Goal: Task Accomplishment & Management: Complete application form

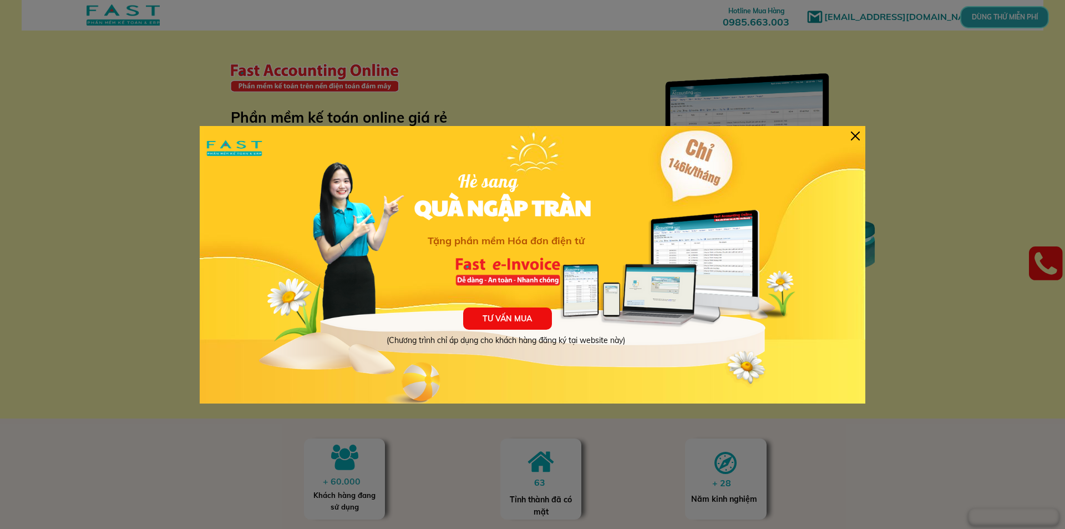
click at [848, 130] on div "TƯ VẤN MUA (Chương trình chỉ áp dụng cho khách hàng đăng ký tại website này) Hè…" at bounding box center [533, 264] width 666 height 277
click at [858, 132] on div at bounding box center [855, 136] width 9 height 9
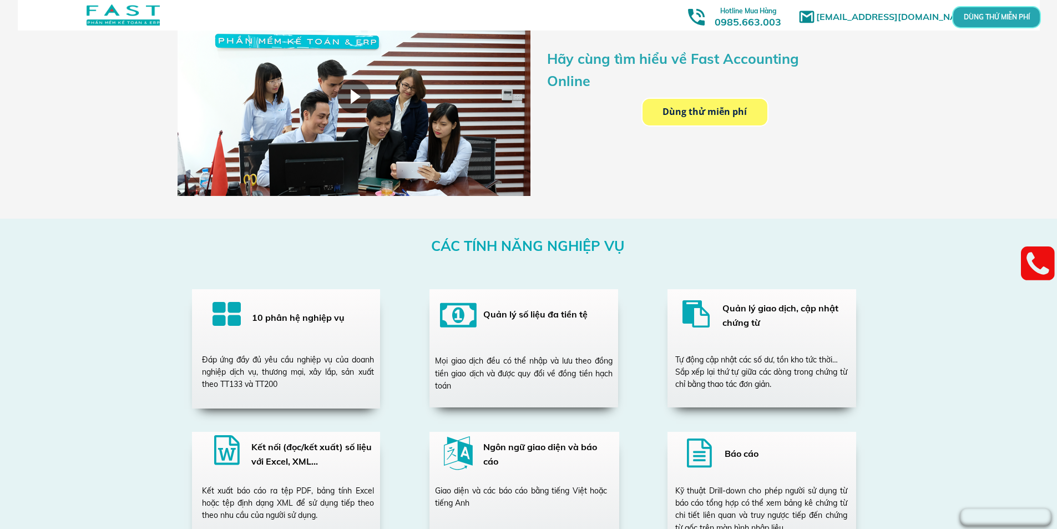
scroll to position [1776, 0]
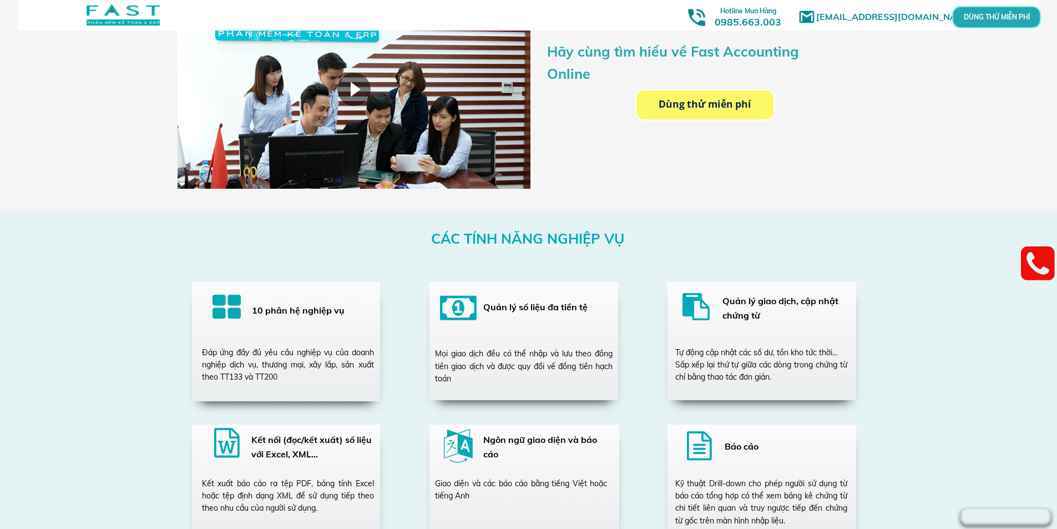
click at [730, 113] on p "Dùng thử miễn phí" at bounding box center [704, 104] width 137 height 29
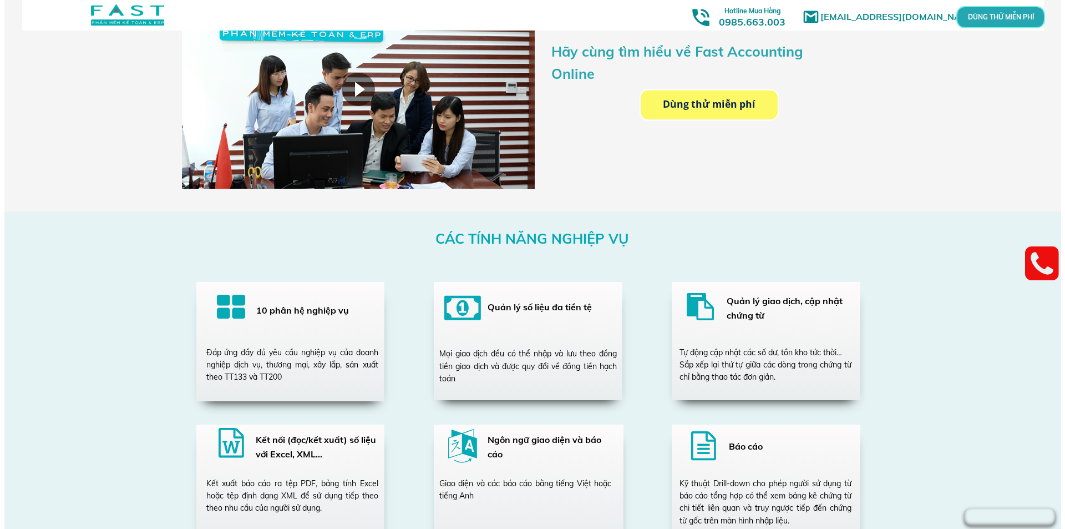
scroll to position [0, 0]
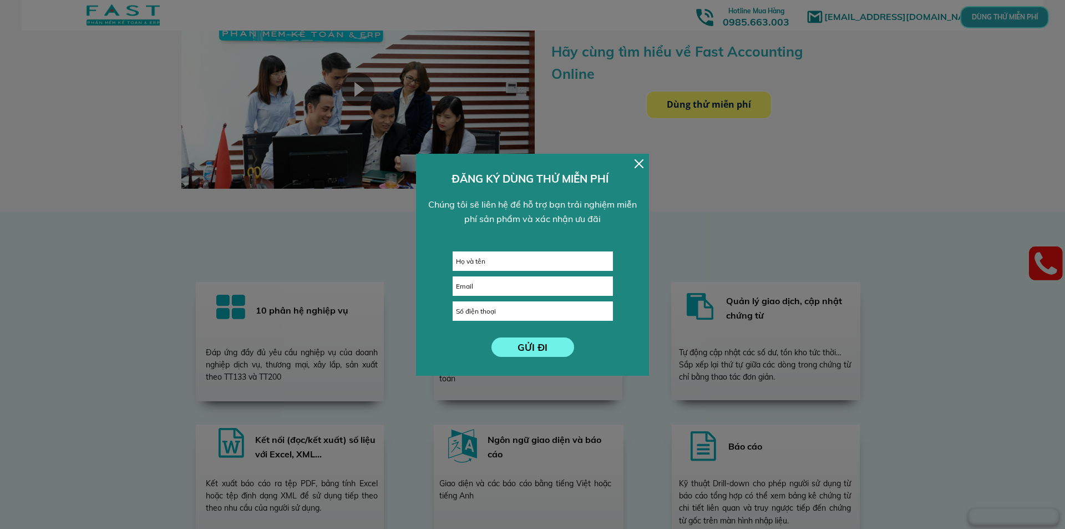
click at [544, 257] on input "text" at bounding box center [532, 261] width 159 height 18
paste input "ỹen"
paste input "yễn"
paste input "ị"
paste input "ưu"
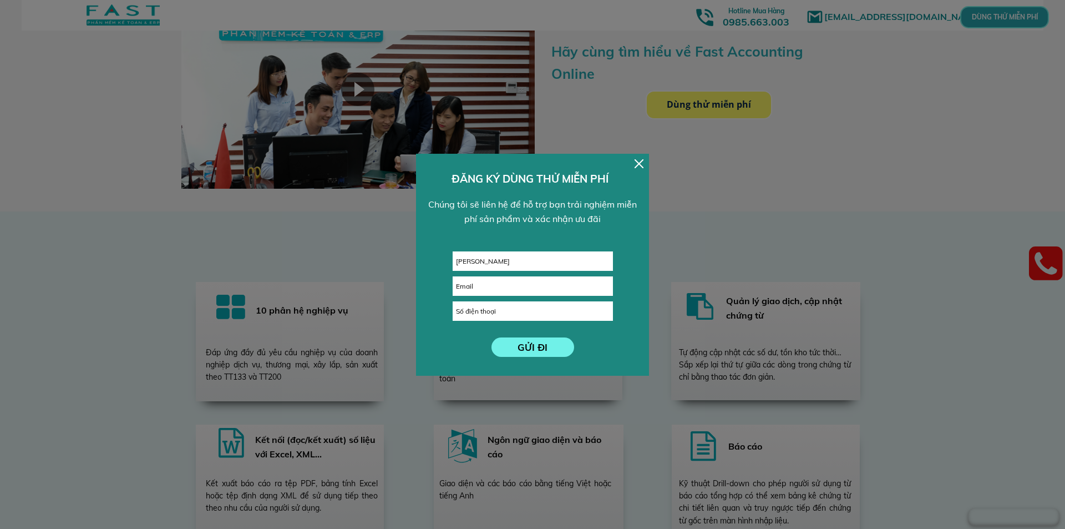
paste input "ựu"
type input "[PERSON_NAME]"
click at [520, 278] on input "email" at bounding box center [532, 286] width 159 height 18
type input "[EMAIL_ADDRESS][DOMAIN_NAME]"
click at [494, 312] on input "tel" at bounding box center [532, 311] width 159 height 18
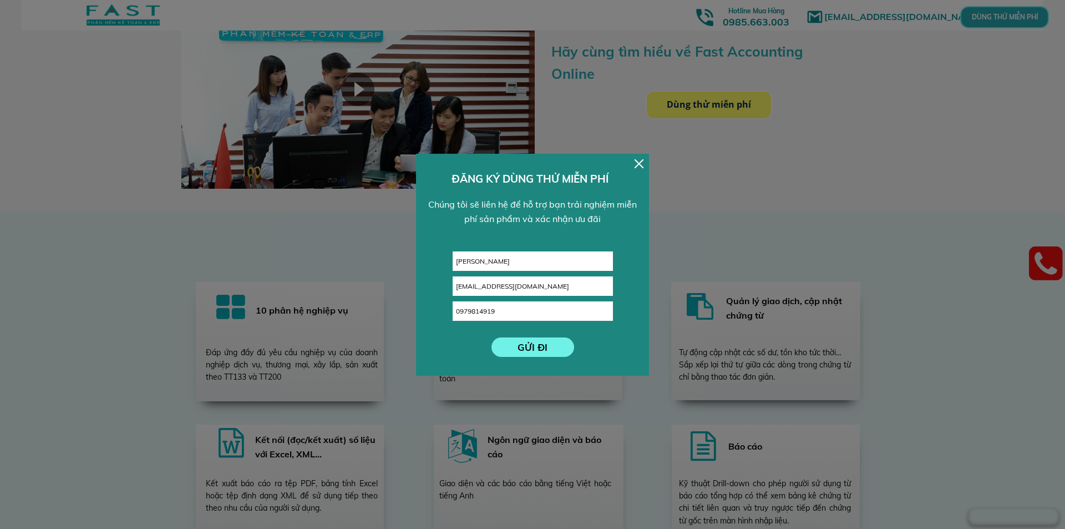
type input "0979814919"
click at [534, 342] on p "GỬI ĐI" at bounding box center [533, 346] width 83 height 19
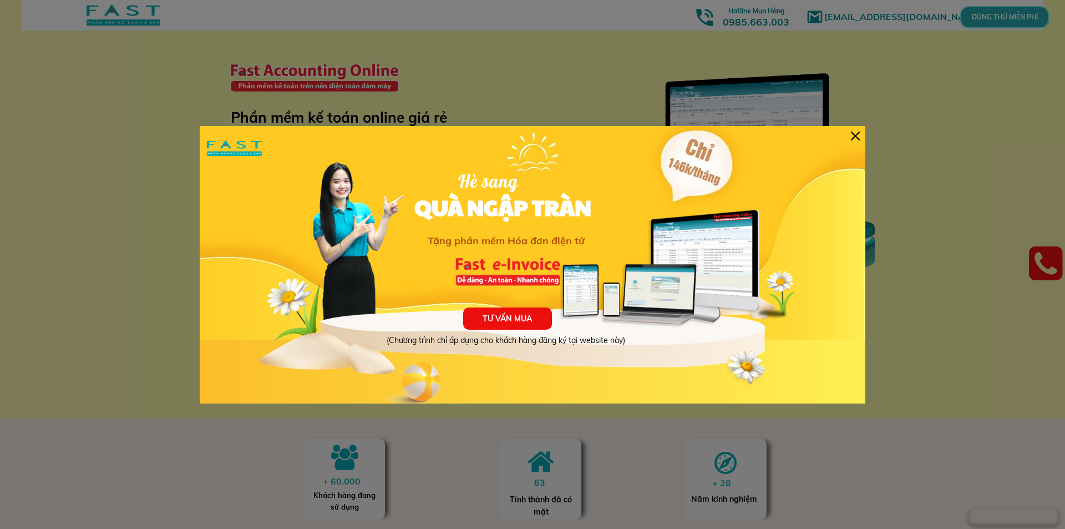
click at [853, 139] on div at bounding box center [855, 136] width 9 height 9
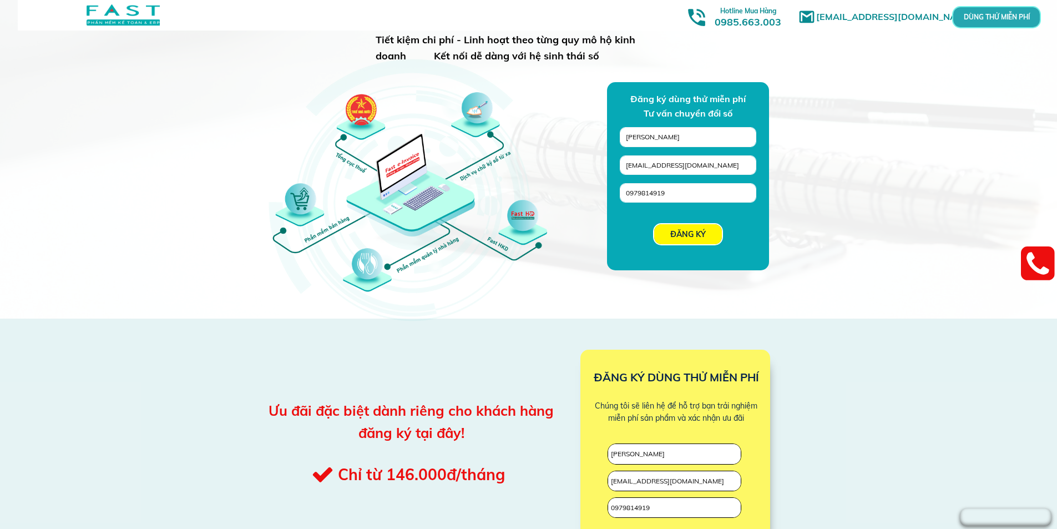
scroll to position [888, 0]
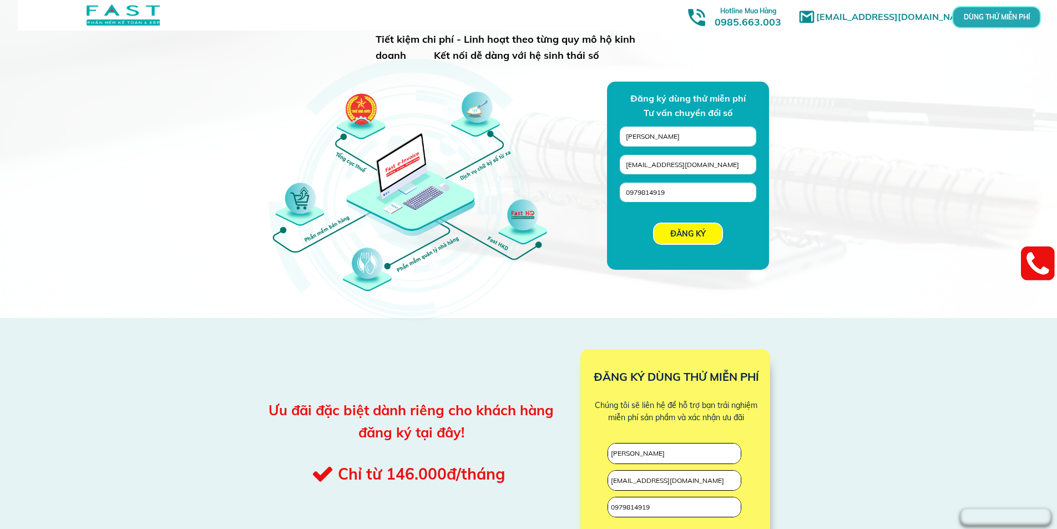
click at [697, 239] on p "ĐĂNG KÝ" at bounding box center [688, 234] width 68 height 20
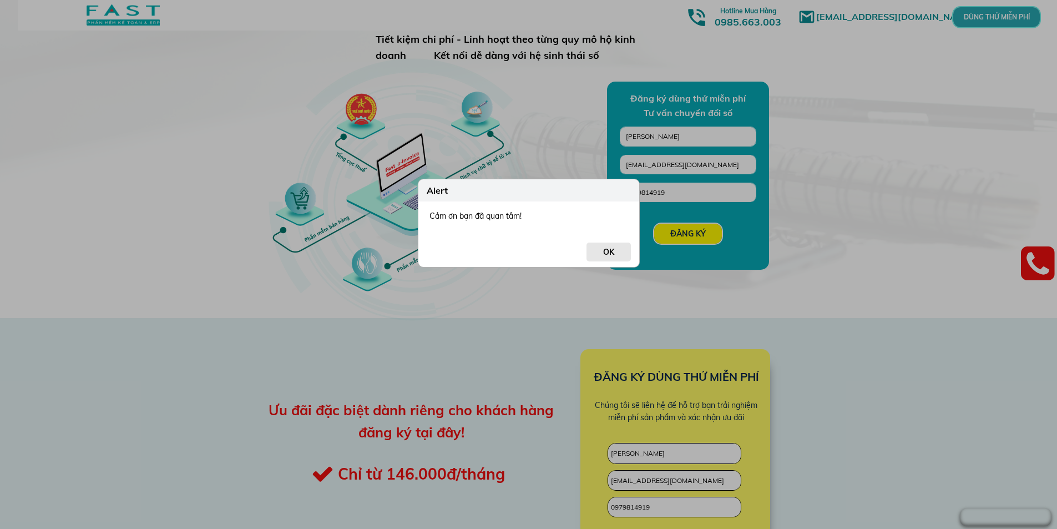
click at [610, 255] on button "OK" at bounding box center [609, 251] width 44 height 19
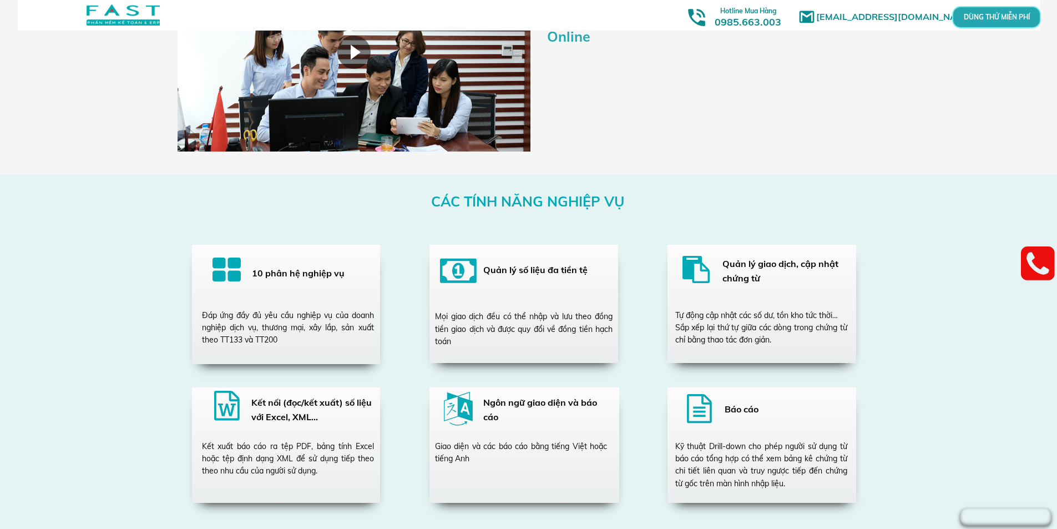
scroll to position [1831, 0]
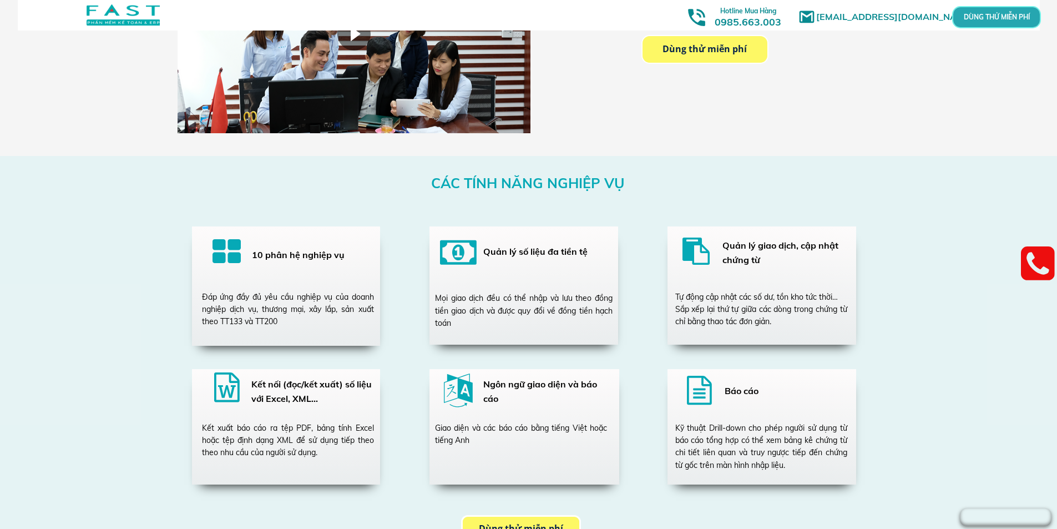
click at [324, 254] on h3 "10 phân hệ nghiệp vụ" at bounding box center [309, 255] width 114 height 14
click at [317, 275] on div at bounding box center [286, 285] width 188 height 119
drag, startPoint x: 470, startPoint y: 300, endPoint x: 483, endPoint y: 322, distance: 25.1
click at [483, 322] on div "Mọi giao dịch đều có thể nhập và lưu theo đồng tiền giao dịch và được quy đổi v…" at bounding box center [524, 310] width 178 height 37
click at [807, 314] on div "Tự động cập nhật các số dư, tồn kho tức thời… Sắp xếp lại thứ tự giữa các dòng …" at bounding box center [761, 309] width 172 height 37
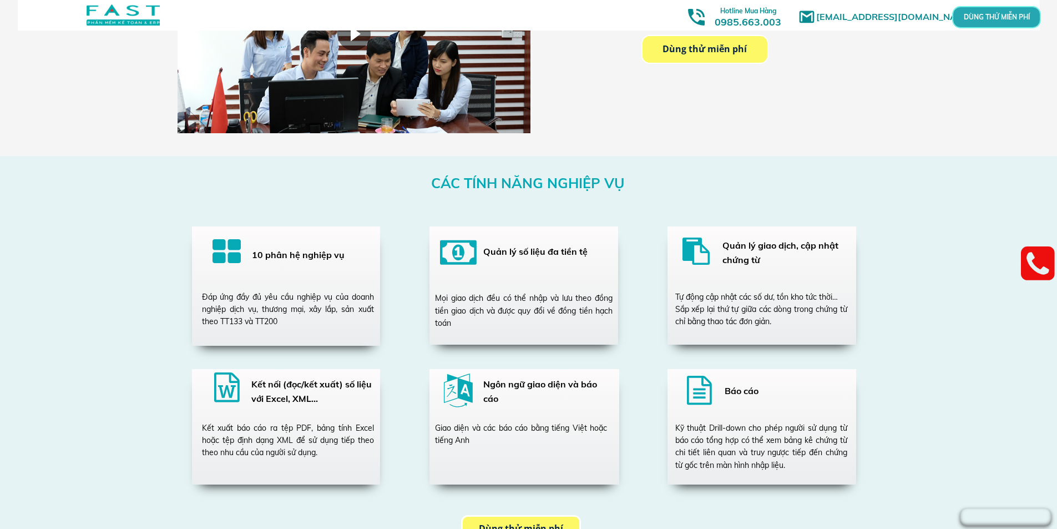
click at [328, 398] on h3 "Kết nối (đọc/kết xuất) số liệu với Excel, XML…" at bounding box center [312, 391] width 123 height 28
click at [477, 391] on div at bounding box center [524, 426] width 190 height 115
click at [712, 423] on div "Kỹ thuật Drill-down cho phép người sử dụng từ báo cáo tổng hợp có thể xem bảng …" at bounding box center [761, 447] width 172 height 50
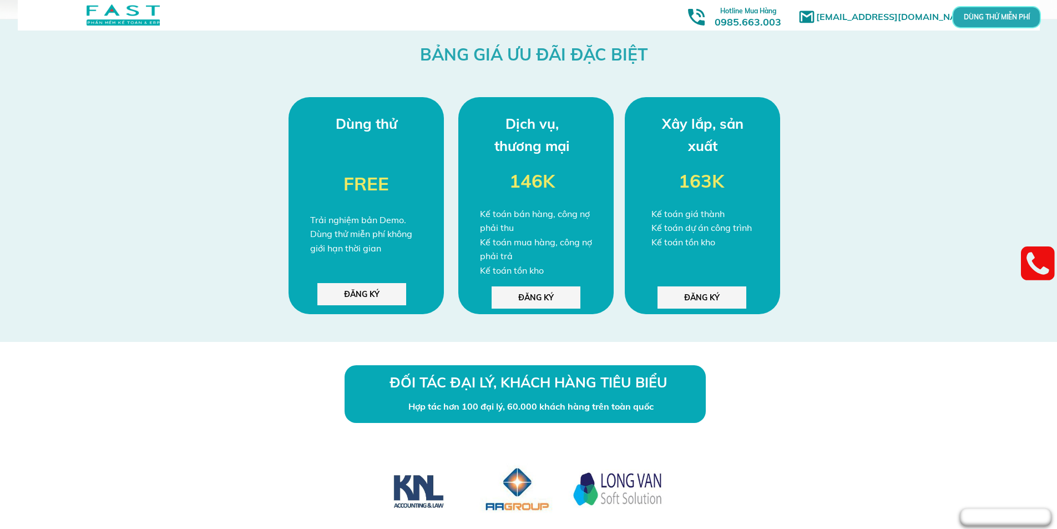
scroll to position [2885, 0]
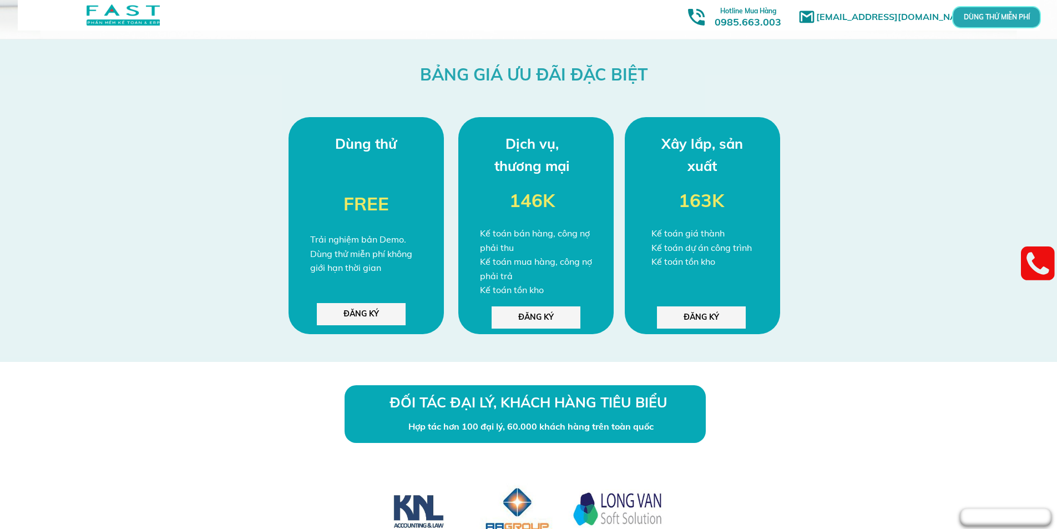
click at [691, 232] on div "Kế toán giá thành Kế toán dự án công trình Kế toán tồn kho" at bounding box center [709, 247] width 116 height 43
click at [696, 244] on div "Kế toán giá thành Kế toán dự án công trình Kế toán tồn kho" at bounding box center [709, 247] width 116 height 43
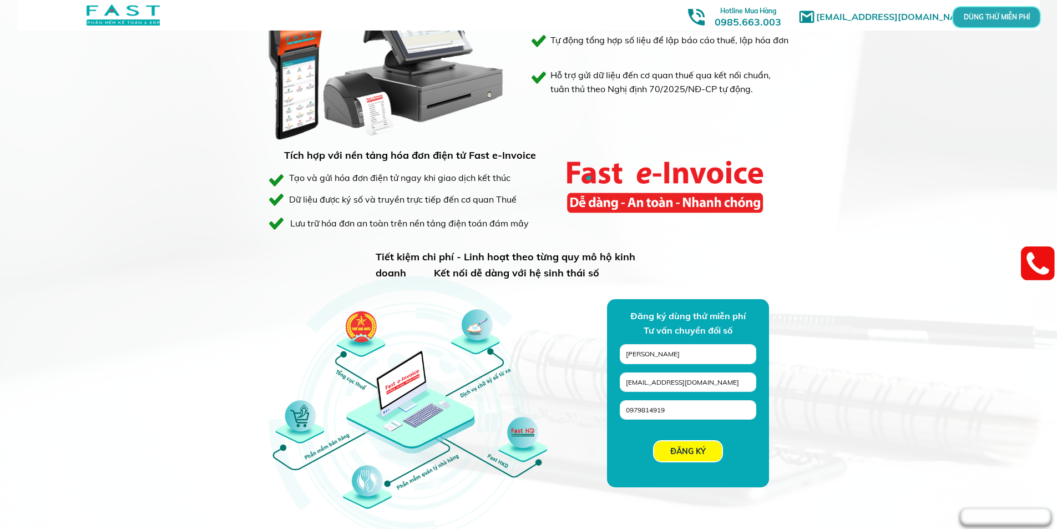
scroll to position [666, 0]
